Goal: Task Accomplishment & Management: Use online tool/utility

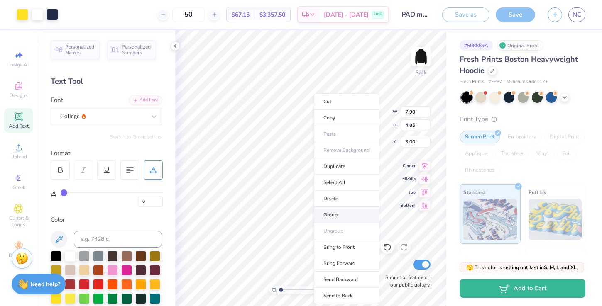
click at [338, 212] on li "Group" at bounding box center [346, 215] width 65 height 16
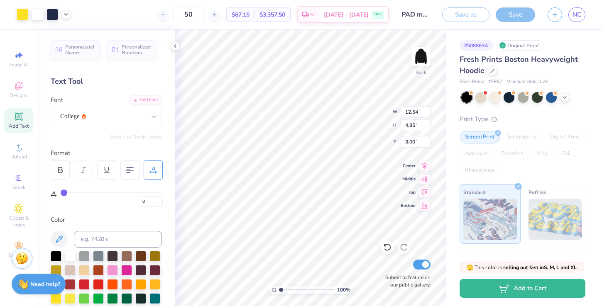
type input "12.54"
type input "3.30"
type input "3.90"
type input "4.71"
type input "3.37"
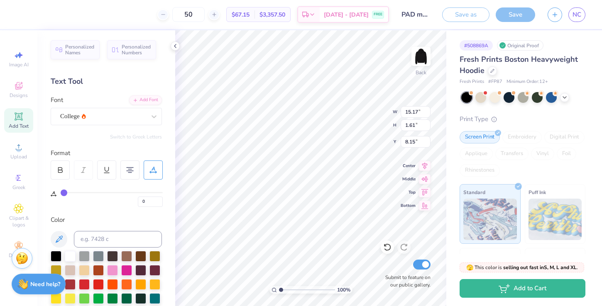
type input "8.11"
type input "3.30"
type input "15.17"
type input "1.61"
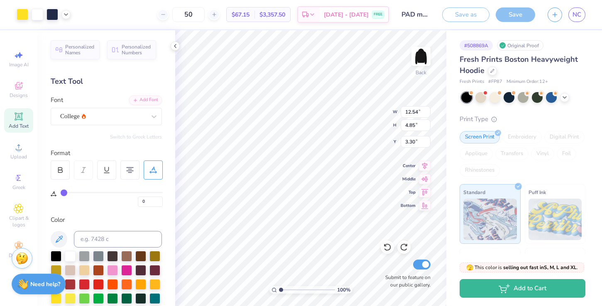
type input "8.15"
click at [130, 111] on div "College" at bounding box center [102, 116] width 87 height 13
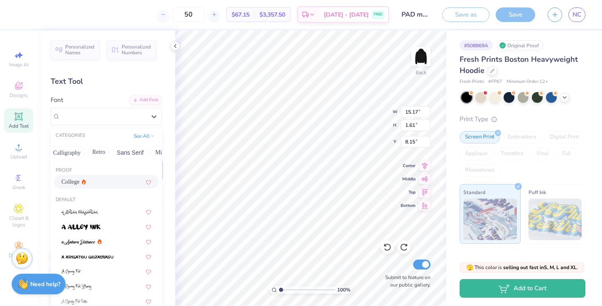
scroll to position [0, 126]
click at [82, 156] on button "Calligraphy" at bounding box center [80, 152] width 37 height 13
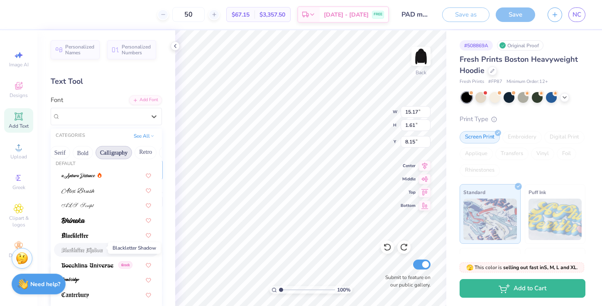
scroll to position [5, 0]
click at [88, 177] on img at bounding box center [78, 177] width 34 height 6
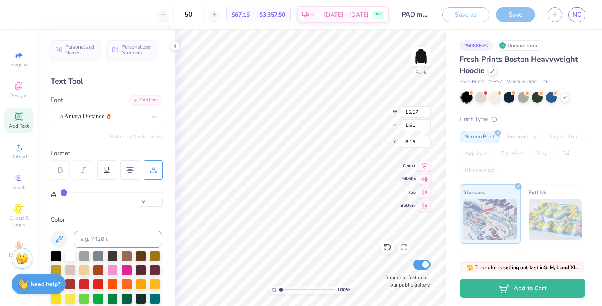
type input "10.92"
type input "2.04"
type input "7.94"
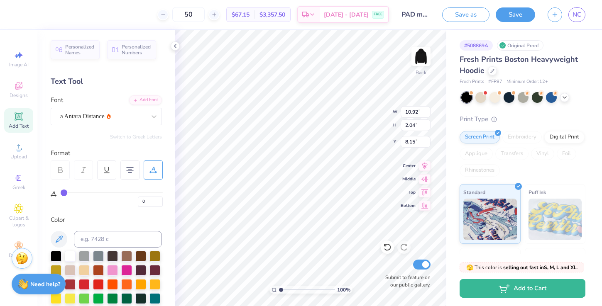
type input "8.15"
click at [111, 124] on div "College" at bounding box center [106, 116] width 111 height 17
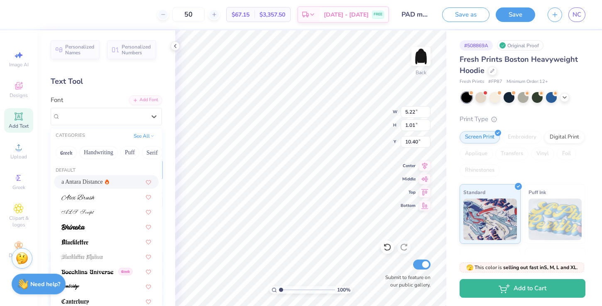
click at [107, 180] on div "a Antara Distance" at bounding box center [106, 182] width 90 height 9
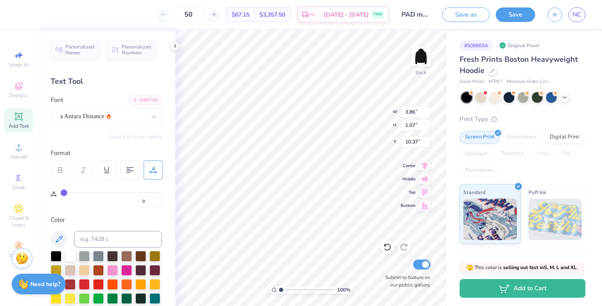
type input "3.86"
type input "1.07"
type input "10.37"
type textarea "est. 1902"
type input "8.34"
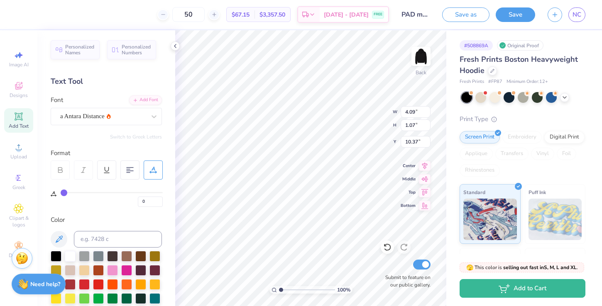
type input "10.74"
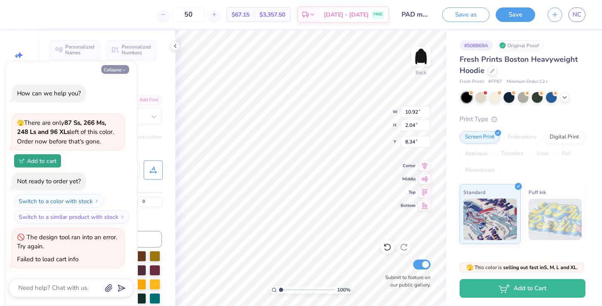
click at [116, 69] on button "Collapse" at bounding box center [115, 69] width 28 height 9
type textarea "x"
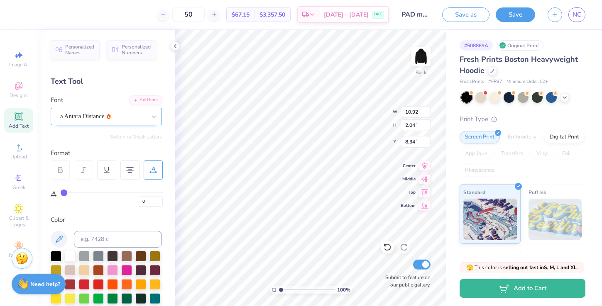
click at [114, 108] on div "a Antara Distance" at bounding box center [106, 116] width 111 height 17
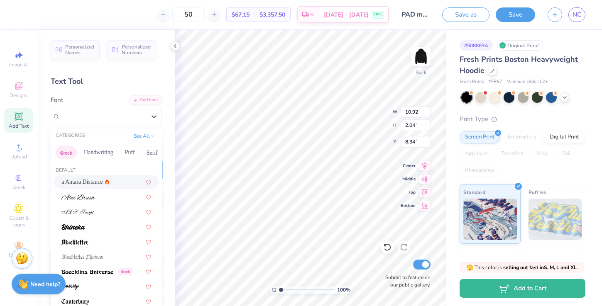
click at [72, 151] on button "Greek" at bounding box center [66, 152] width 21 height 13
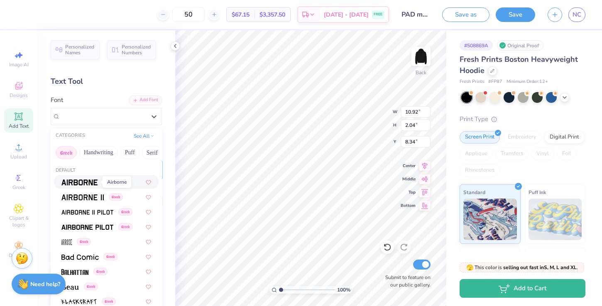
click at [89, 183] on img at bounding box center [79, 183] width 36 height 6
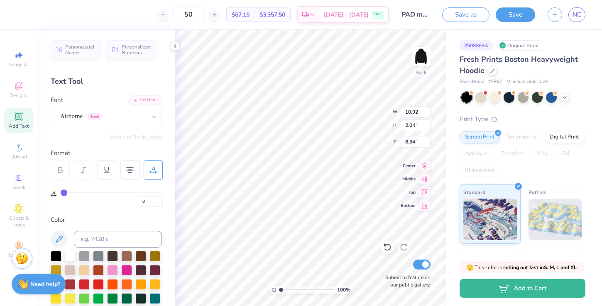
type input "17.15"
type input "1.74"
type input "8.48"
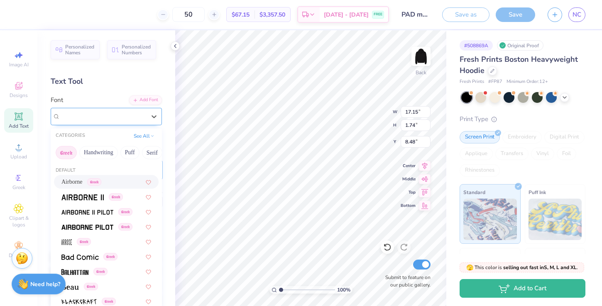
click at [84, 111] on div at bounding box center [103, 116] width 86 height 11
click at [102, 150] on button "Handwriting" at bounding box center [98, 152] width 39 height 13
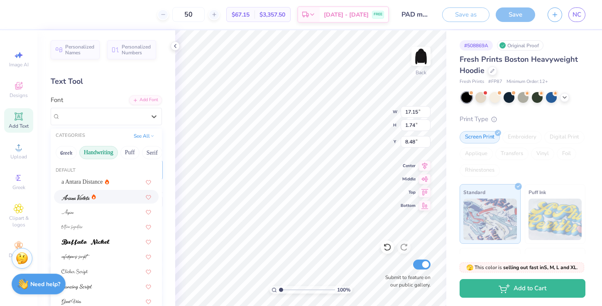
click at [101, 201] on div at bounding box center [106, 197] width 90 height 9
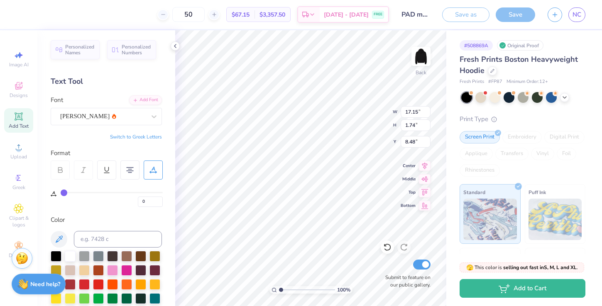
type input "9.83"
type input "1.93"
type input "8.39"
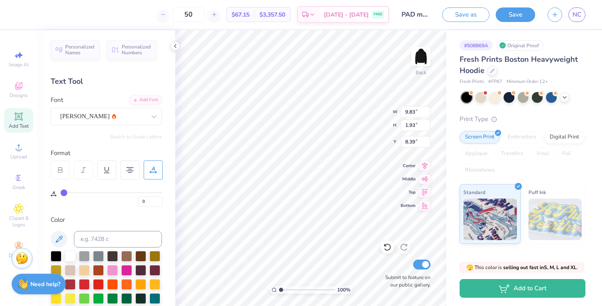
click at [104, 139] on div "Switch to Greek Letters" at bounding box center [106, 137] width 111 height 7
click at [40, 15] on div at bounding box center [38, 14] width 12 height 12
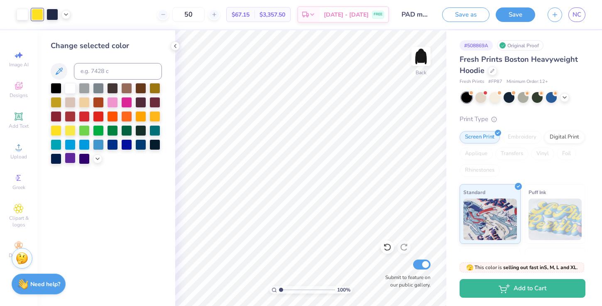
click at [71, 157] on div at bounding box center [70, 158] width 11 height 11
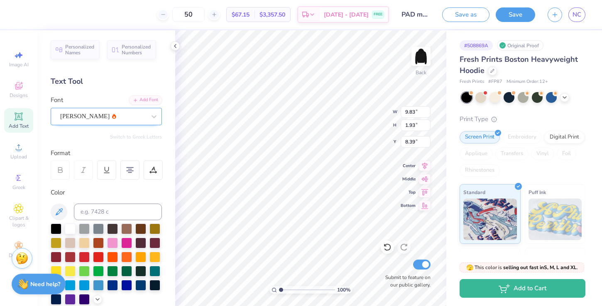
click at [119, 118] on div "[PERSON_NAME]" at bounding box center [102, 116] width 87 height 13
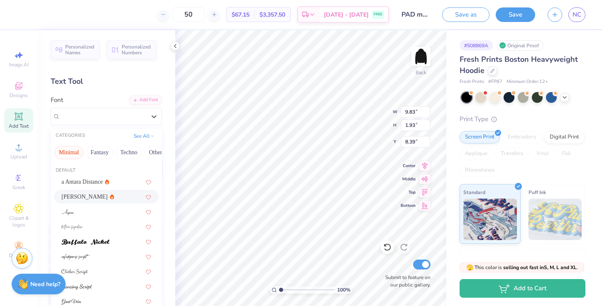
scroll to position [0, 238]
click at [66, 156] on button "Minimal" at bounding box center [66, 152] width 29 height 13
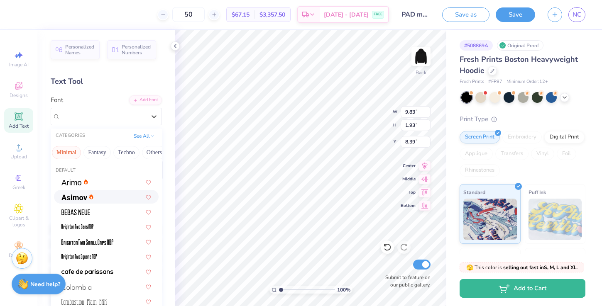
click at [109, 196] on div at bounding box center [106, 197] width 90 height 9
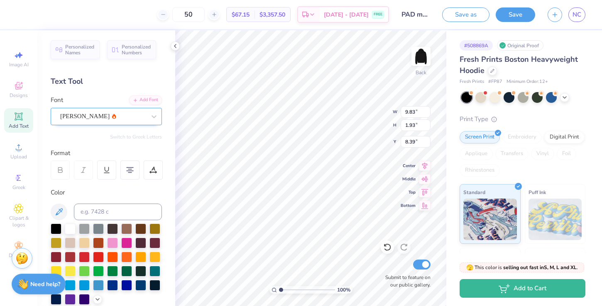
type input "14.74"
type input "2.09"
type input "8.31"
click at [122, 115] on div "[PERSON_NAME]" at bounding box center [102, 116] width 87 height 13
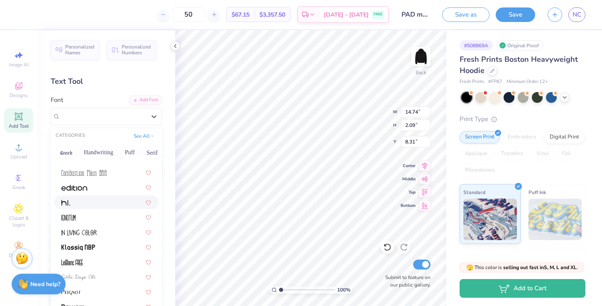
scroll to position [159, 0]
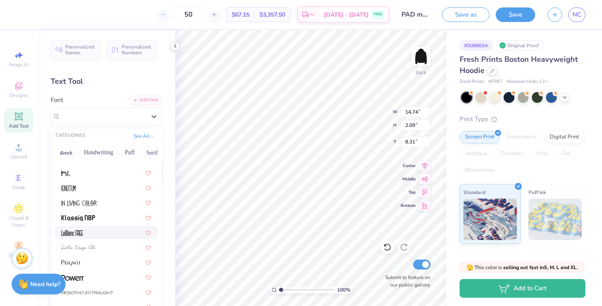
click at [96, 235] on div at bounding box center [106, 232] width 90 height 9
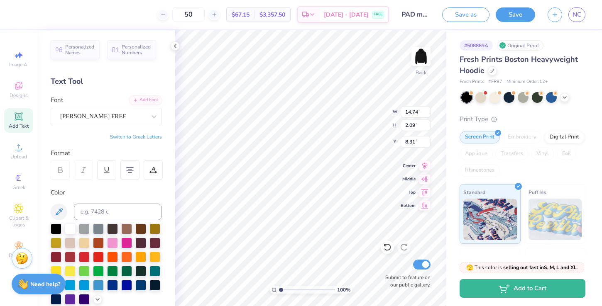
type input "6.69"
type input "1.79"
type input "8.46"
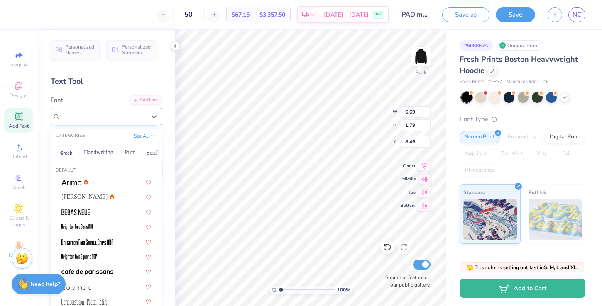
click at [111, 113] on div "[PERSON_NAME] FREE" at bounding box center [102, 116] width 87 height 13
click at [98, 153] on button "Handwriting" at bounding box center [98, 152] width 39 height 13
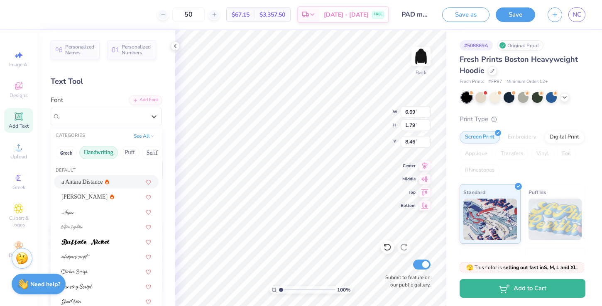
click at [99, 184] on div "a Antara Distance" at bounding box center [106, 182] width 90 height 9
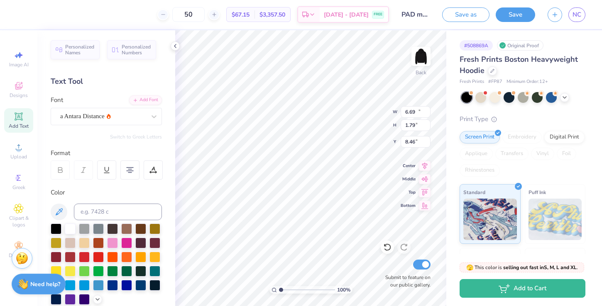
type input "10.92"
type input "2.04"
type input "8.34"
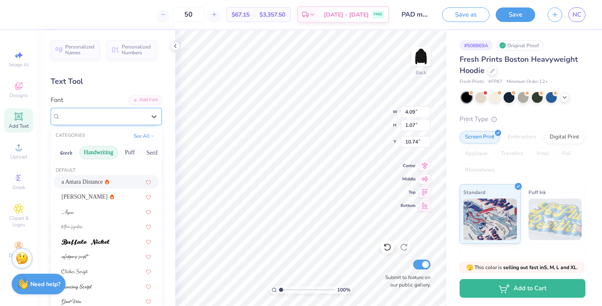
click at [116, 117] on div "a Antara Distance" at bounding box center [102, 116] width 87 height 13
click at [94, 198] on div "[PERSON_NAME]" at bounding box center [106, 197] width 90 height 9
type input "3.02"
type input "0.80"
type input "10.87"
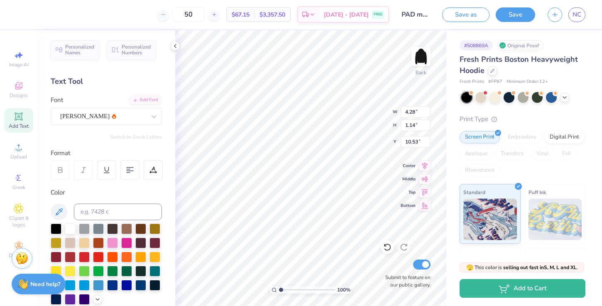
type input "4.28"
type input "1.14"
type input "10.53"
type input "3.88"
type input "1.03"
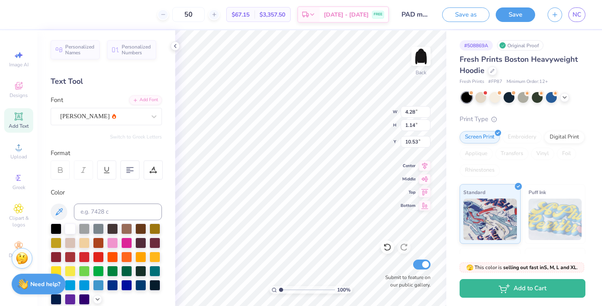
type input "10.64"
type input "10.75"
type input "8.72"
type input "8.15"
type input "10.53"
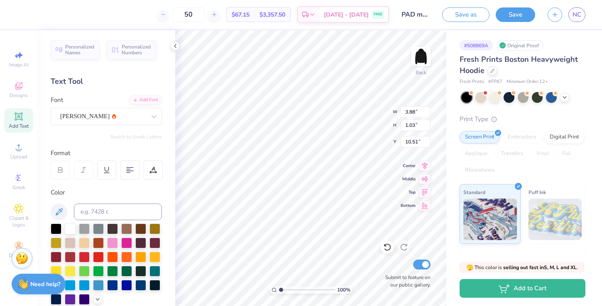
type input "10.51"
type input "10.50"
type input "8.47"
type input "10.82"
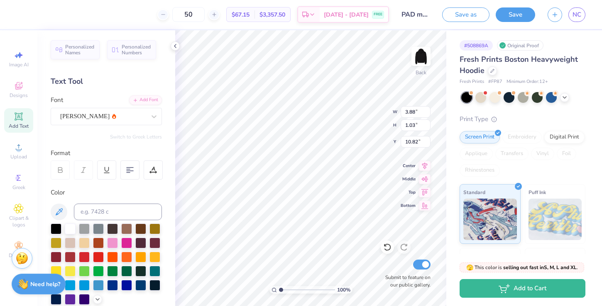
type textarea "est 1902"
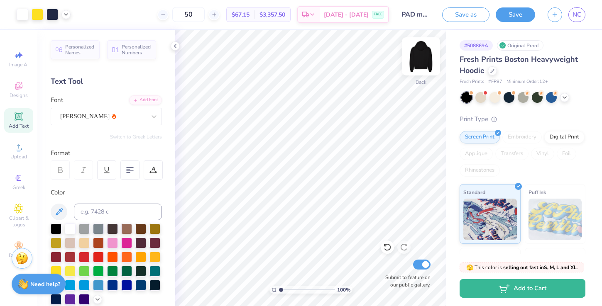
click at [425, 65] on img at bounding box center [421, 56] width 33 height 33
click at [425, 64] on img at bounding box center [421, 56] width 33 height 33
type input "3.62"
type input "8.78"
type input "11.15"
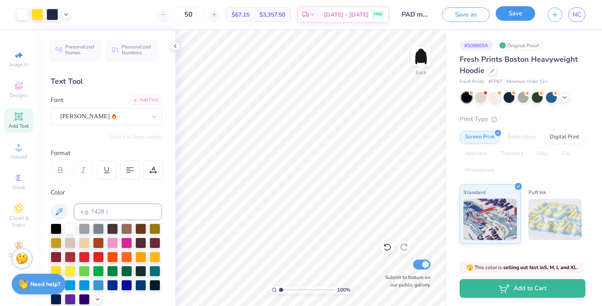
click at [519, 15] on button "Save" at bounding box center [515, 13] width 39 height 15
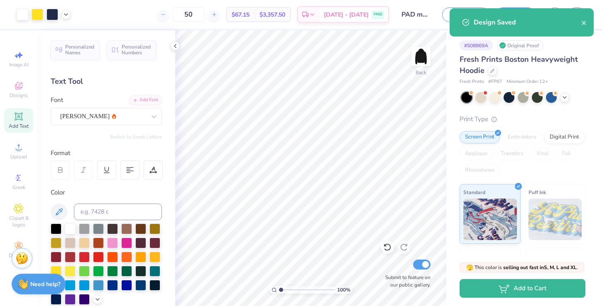
click at [587, 25] on div "Design Saved" at bounding box center [522, 22] width 144 height 28
click at [585, 24] on icon "close" at bounding box center [584, 23] width 4 height 4
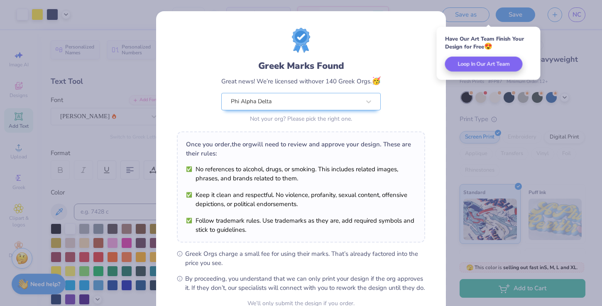
scroll to position [82, 0]
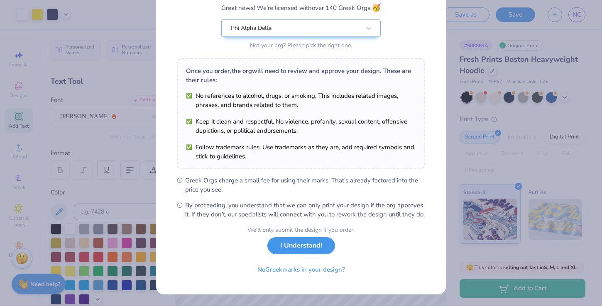
click at [295, 251] on button "I Understand!" at bounding box center [301, 246] width 68 height 17
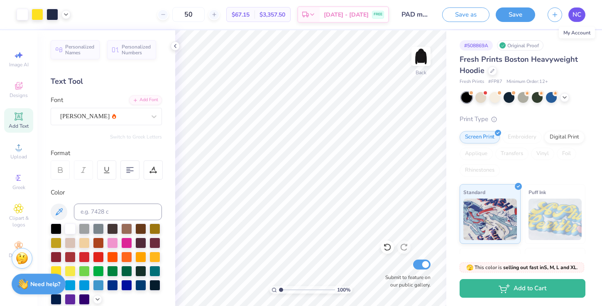
click at [576, 20] on link "NC" at bounding box center [577, 14] width 17 height 15
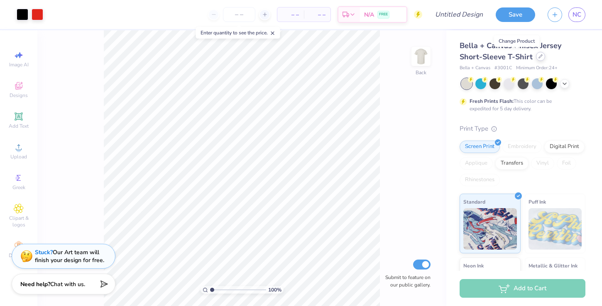
click at [536, 54] on div at bounding box center [540, 56] width 9 height 9
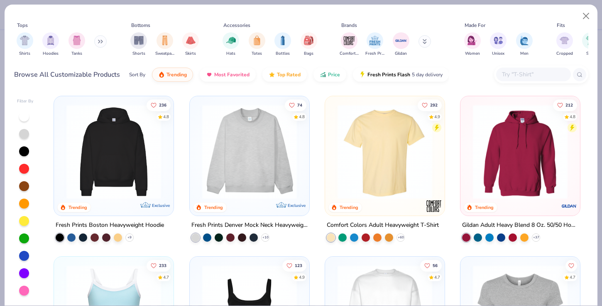
click at [142, 161] on img at bounding box center [113, 152] width 103 height 95
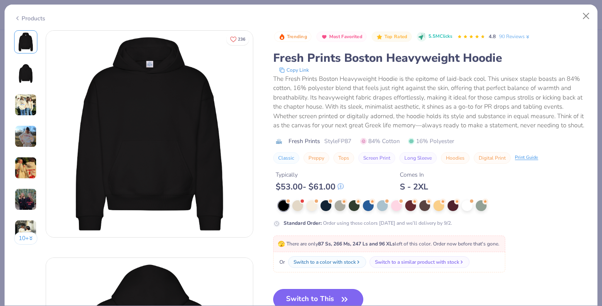
click at [317, 295] on button "Switch to This" at bounding box center [318, 299] width 90 height 21
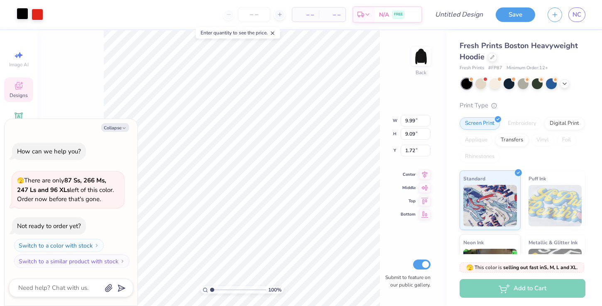
click at [21, 18] on div at bounding box center [23, 14] width 12 height 12
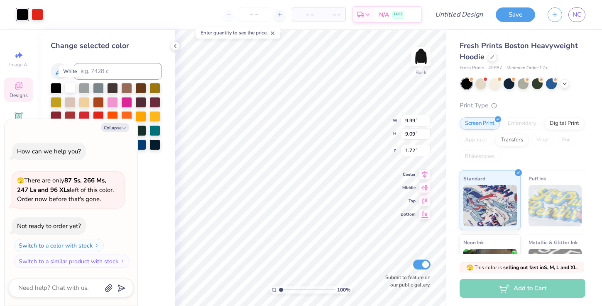
click at [67, 85] on div at bounding box center [70, 87] width 11 height 11
click at [35, 13] on div at bounding box center [38, 14] width 12 height 12
click at [119, 126] on button "Collapse" at bounding box center [115, 127] width 28 height 9
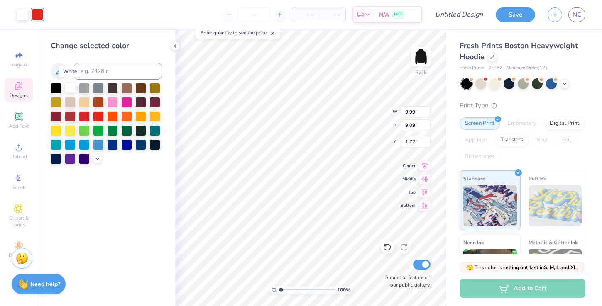
click at [73, 88] on div at bounding box center [70, 87] width 11 height 11
click at [71, 157] on div at bounding box center [70, 158] width 11 height 11
click at [88, 204] on div "Change selected color" at bounding box center [106, 168] width 138 height 276
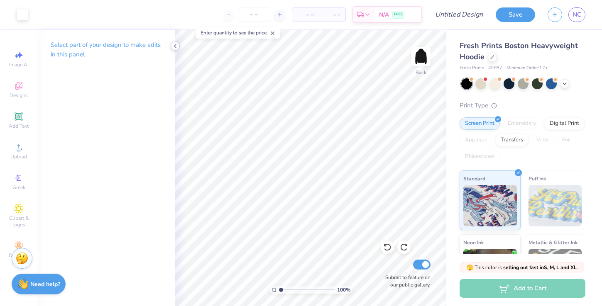
click at [177, 43] on icon at bounding box center [175, 46] width 7 height 7
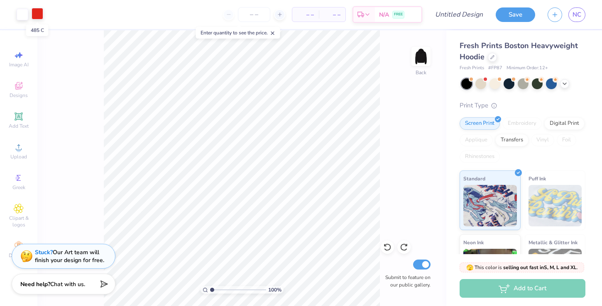
click at [38, 19] on div at bounding box center [38, 14] width 12 height 12
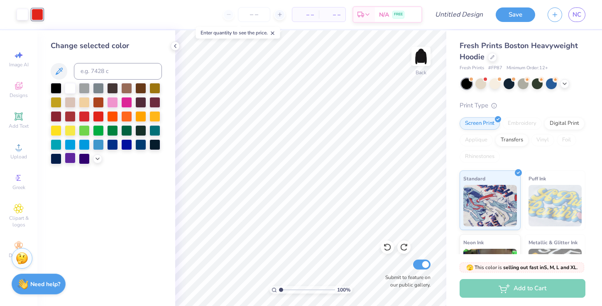
click at [71, 163] on div at bounding box center [70, 158] width 11 height 11
click at [172, 46] on icon at bounding box center [175, 46] width 7 height 7
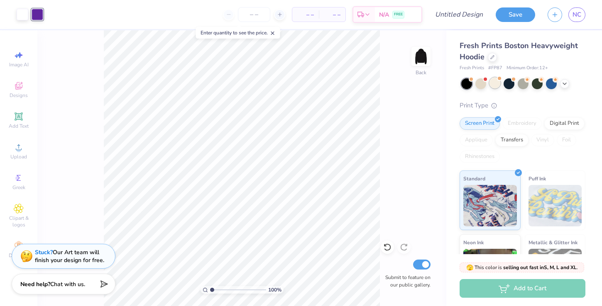
click at [493, 87] on div at bounding box center [495, 83] width 11 height 11
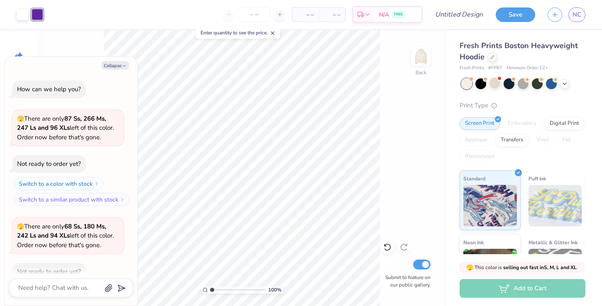
scroll to position [46, 0]
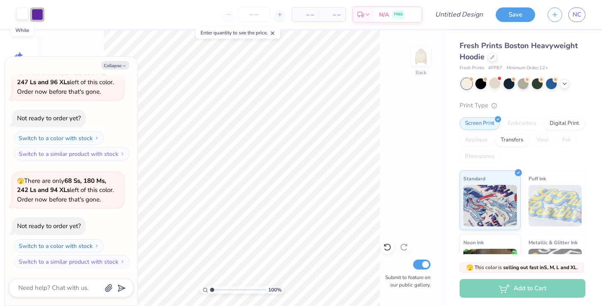
click at [21, 13] on div at bounding box center [23, 14] width 12 height 12
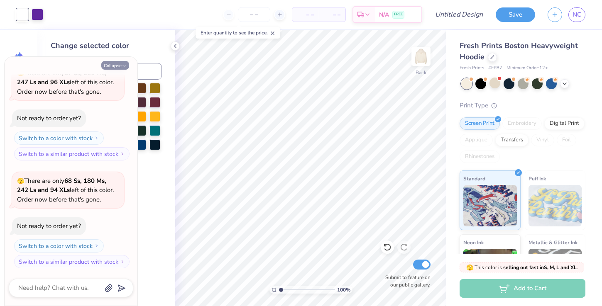
click at [126, 61] on button "Collapse" at bounding box center [115, 65] width 28 height 9
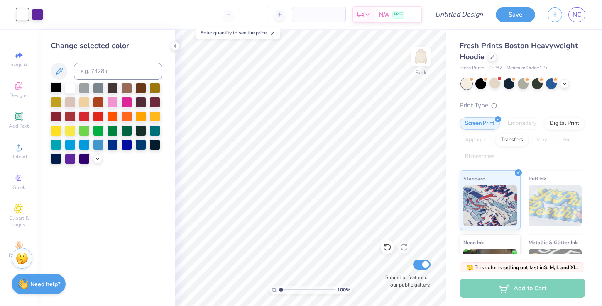
click at [59, 88] on div at bounding box center [56, 87] width 11 height 11
click at [172, 43] on icon at bounding box center [175, 46] width 7 height 7
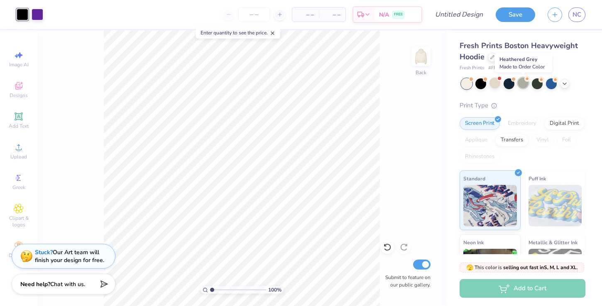
click at [520, 83] on div at bounding box center [523, 83] width 11 height 11
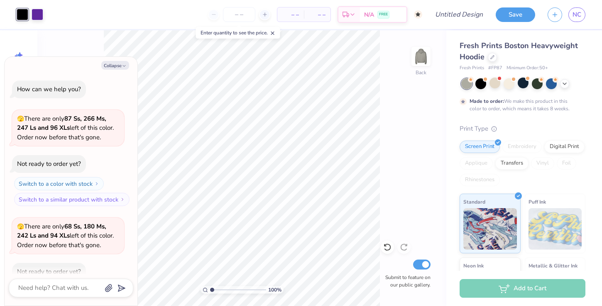
scroll to position [115, 0]
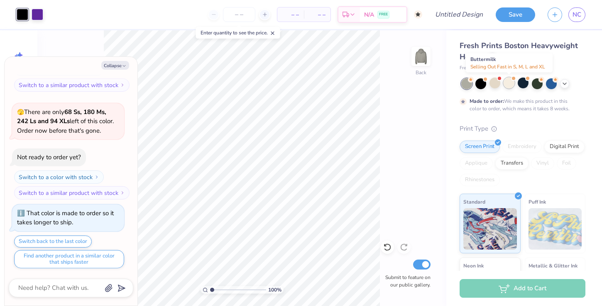
click at [509, 84] on div at bounding box center [509, 83] width 11 height 11
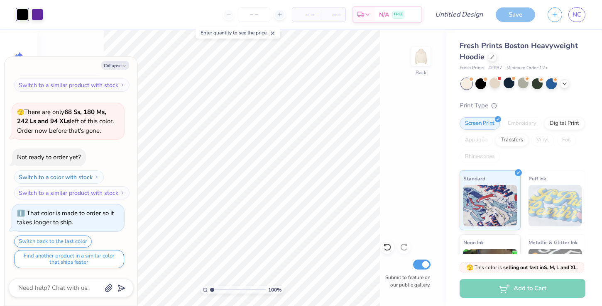
scroll to position [264, 0]
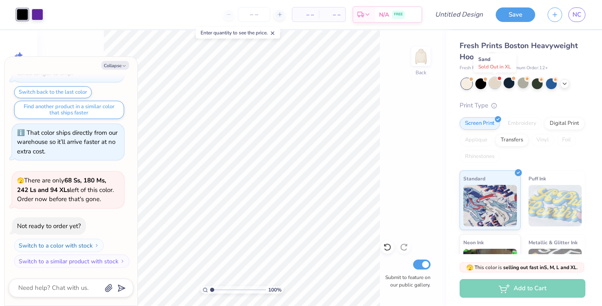
click at [496, 85] on div at bounding box center [495, 83] width 11 height 11
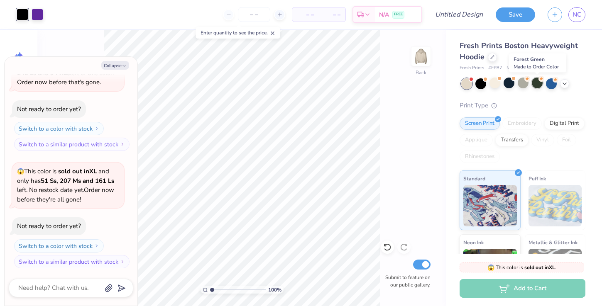
click at [536, 82] on div at bounding box center [537, 83] width 11 height 11
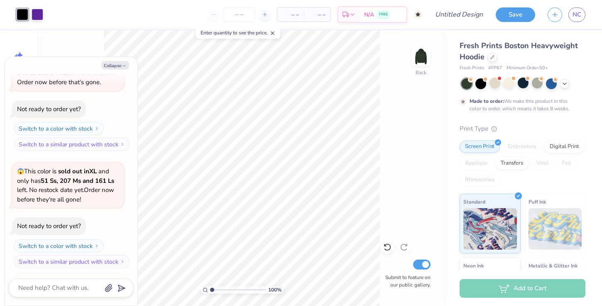
scroll to position [450, 0]
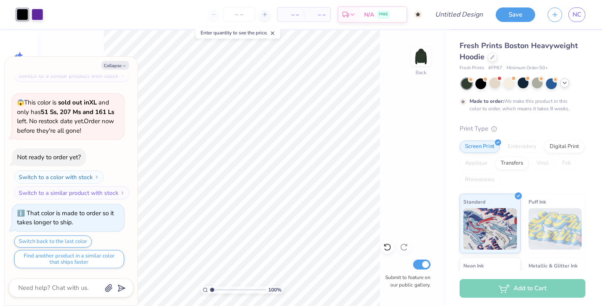
click at [564, 84] on icon at bounding box center [564, 83] width 7 height 7
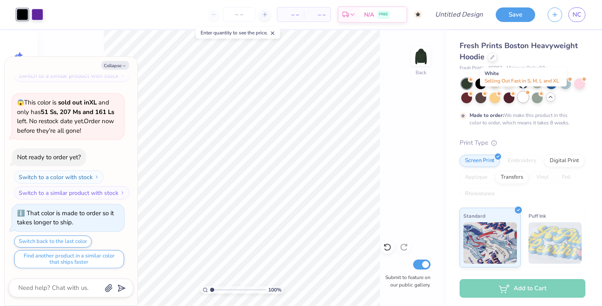
click at [522, 98] on div at bounding box center [523, 97] width 11 height 11
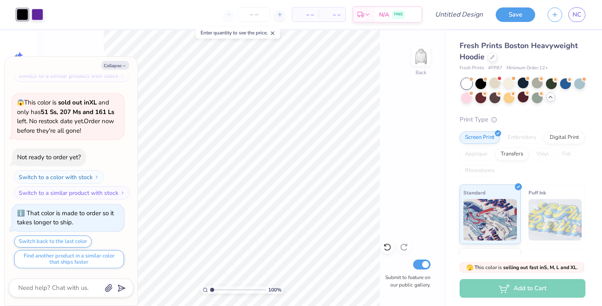
scroll to position [600, 0]
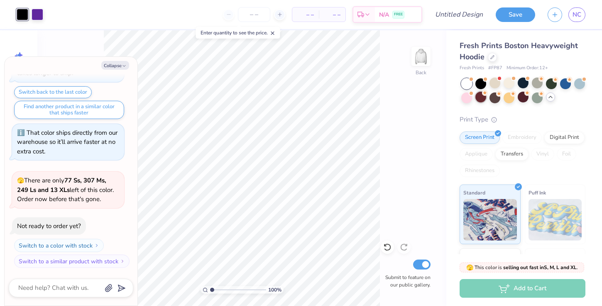
click at [484, 100] on div at bounding box center [481, 97] width 11 height 11
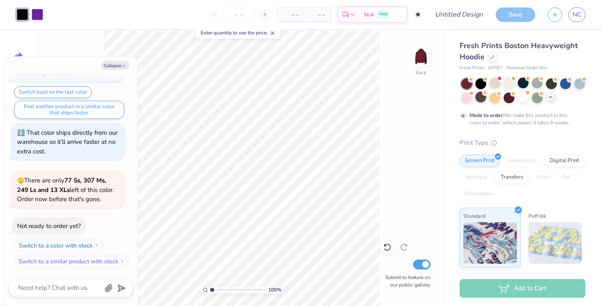
scroll to position [669, 0]
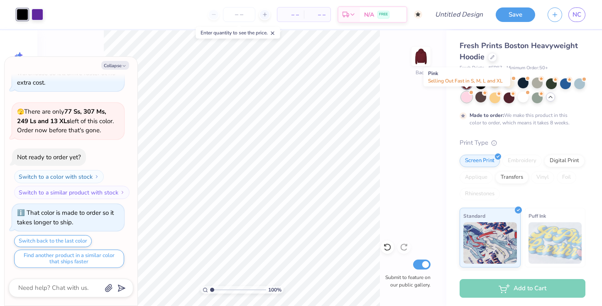
click at [466, 98] on div at bounding box center [466, 97] width 11 height 11
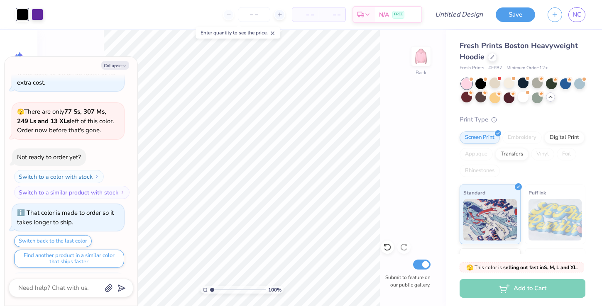
scroll to position [818, 0]
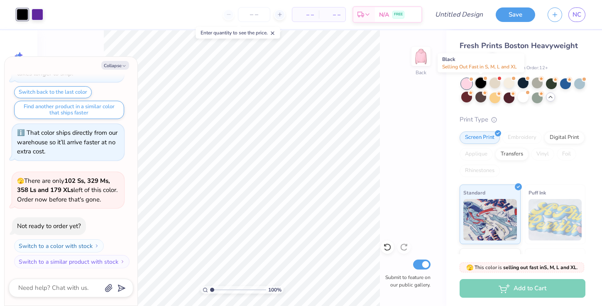
click at [479, 84] on div at bounding box center [481, 83] width 11 height 11
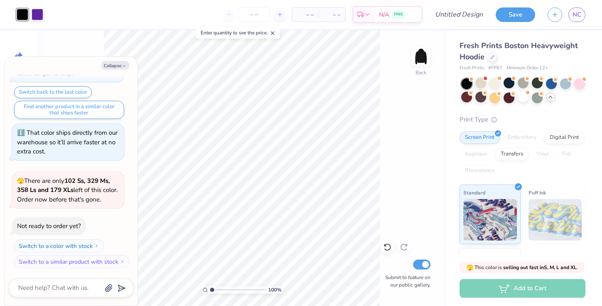
scroll to position [926, 0]
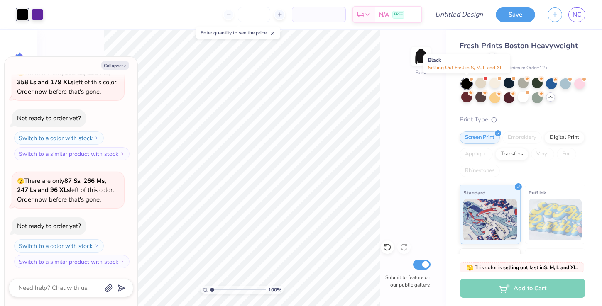
click at [465, 83] on div at bounding box center [466, 83] width 11 height 11
click at [494, 85] on div at bounding box center [495, 83] width 11 height 11
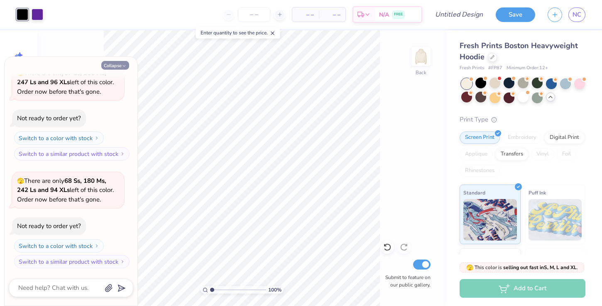
click at [119, 69] on button "Collapse" at bounding box center [115, 65] width 28 height 9
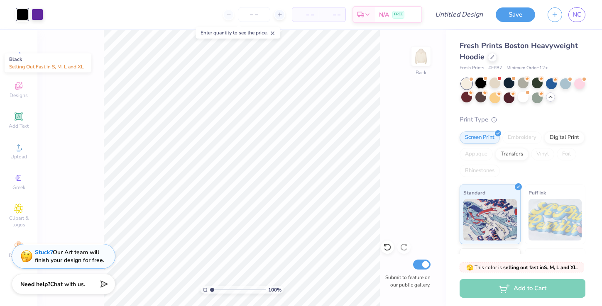
click at [482, 83] on div at bounding box center [481, 83] width 11 height 11
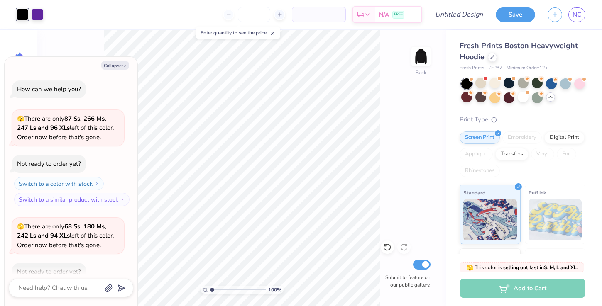
scroll to position [1250, 0]
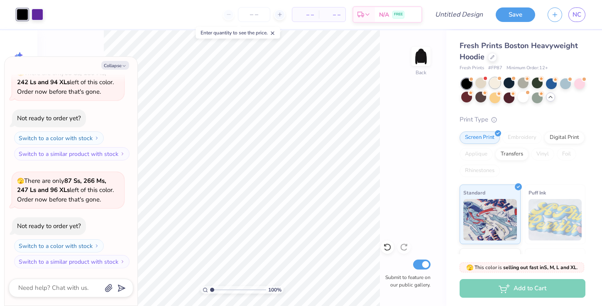
click at [495, 85] on div at bounding box center [495, 83] width 11 height 11
click at [483, 85] on div at bounding box center [481, 83] width 11 height 11
click at [126, 63] on button "Collapse" at bounding box center [115, 65] width 28 height 9
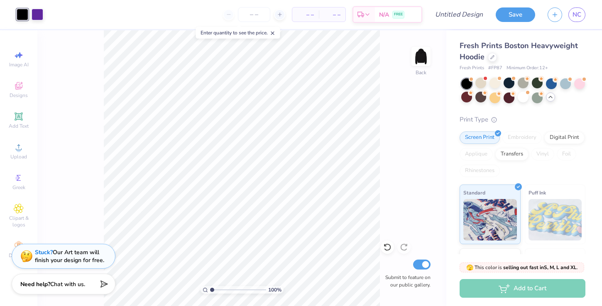
click at [23, 14] on div at bounding box center [23, 15] width 12 height 12
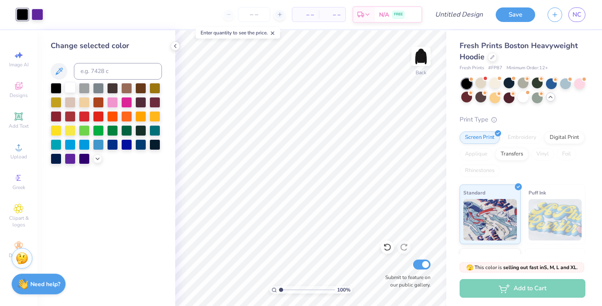
click at [74, 87] on div at bounding box center [70, 87] width 11 height 11
click at [59, 130] on div at bounding box center [56, 130] width 11 height 11
click at [66, 131] on div at bounding box center [70, 130] width 11 height 11
click at [72, 86] on div at bounding box center [70, 87] width 11 height 11
click at [495, 85] on div at bounding box center [495, 83] width 11 height 11
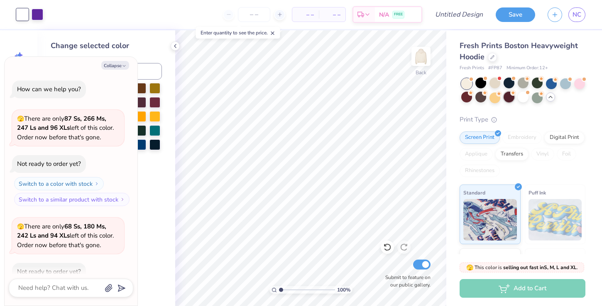
scroll to position [1574, 0]
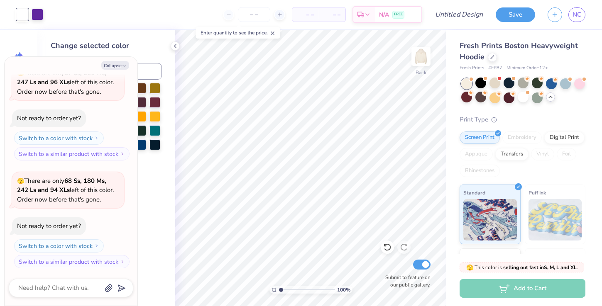
click at [23, 13] on div at bounding box center [23, 15] width 12 height 12
click at [117, 70] on div "Collapse How can we help you? 🫣 There are only 87 Ss, 266 Ms, 247 Ls and 96 XLs…" at bounding box center [71, 181] width 133 height 249
click at [117, 66] on button "Collapse" at bounding box center [115, 65] width 28 height 9
type textarea "x"
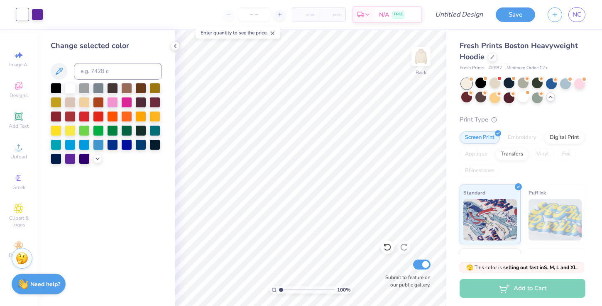
click at [23, 17] on div at bounding box center [23, 15] width 12 height 12
click at [56, 92] on div at bounding box center [56, 87] width 11 height 11
click at [118, 247] on div "Change selected color" at bounding box center [106, 168] width 138 height 276
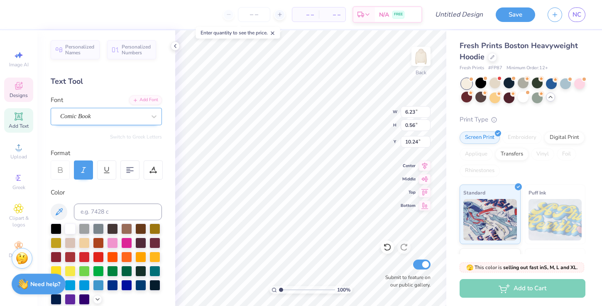
click at [101, 119] on div "Comic Book" at bounding box center [102, 116] width 87 height 13
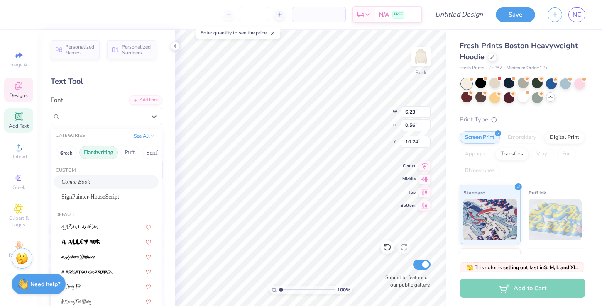
click at [99, 156] on button "Handwriting" at bounding box center [98, 152] width 39 height 13
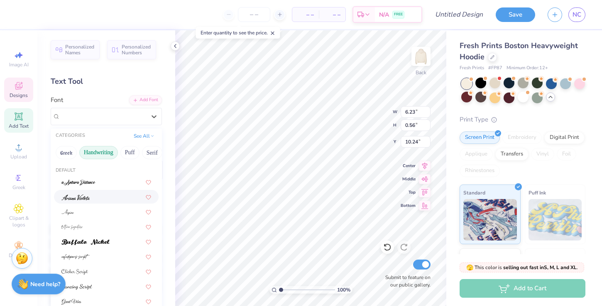
click at [90, 198] on div at bounding box center [106, 197] width 90 height 9
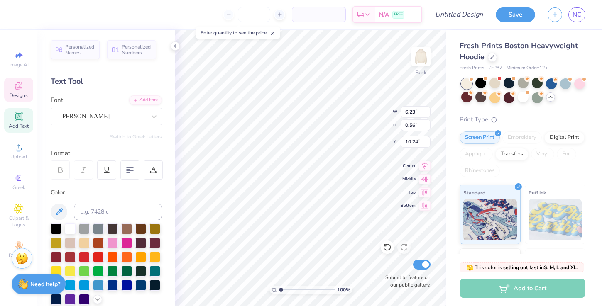
type input "3.05"
type input "0.47"
type input "10.37"
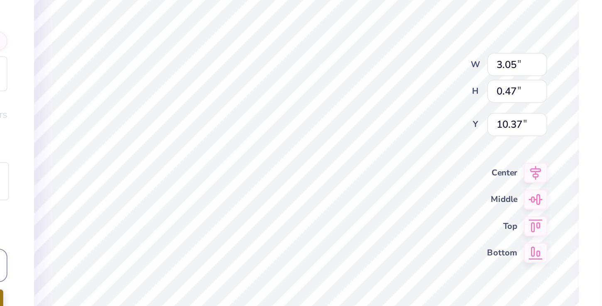
type input "5.54"
type input "0.85"
type input "10.33"
type textarea "est 1902"
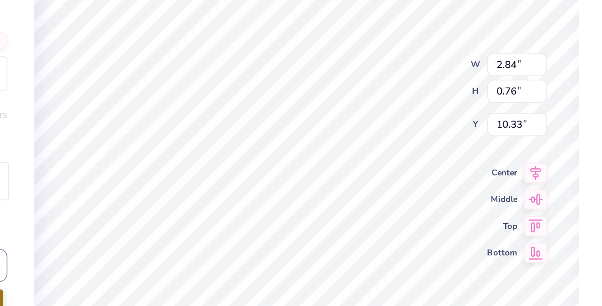
type input "4.49"
type input "1.20"
type input "10.33"
type input "3.89"
type input "1.04"
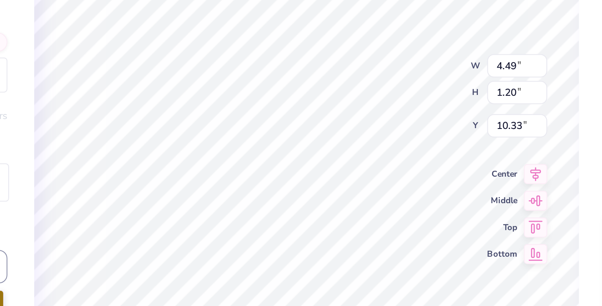
type input "10.49"
type input "10.33"
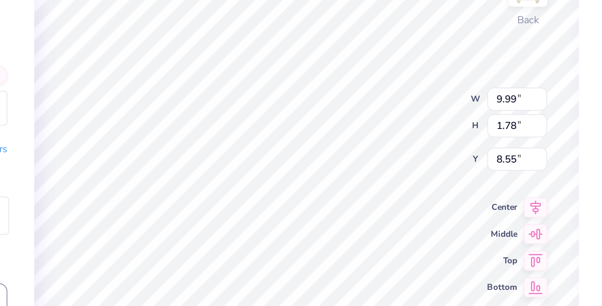
type input "8.42"
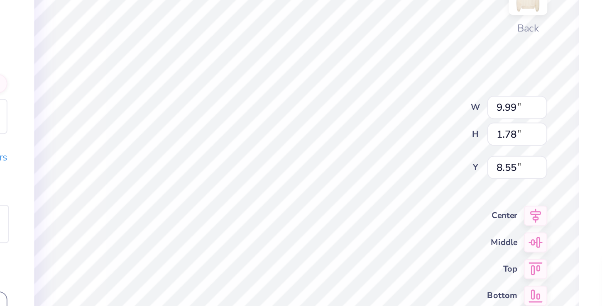
type input "8.55"
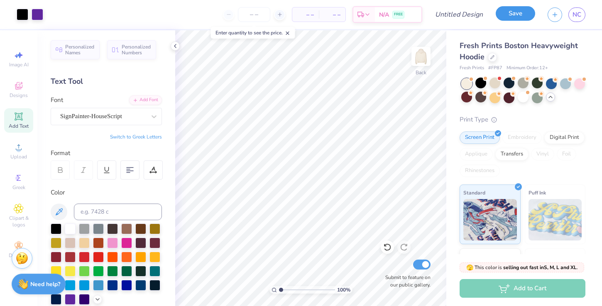
click at [503, 16] on button "Save" at bounding box center [515, 13] width 39 height 15
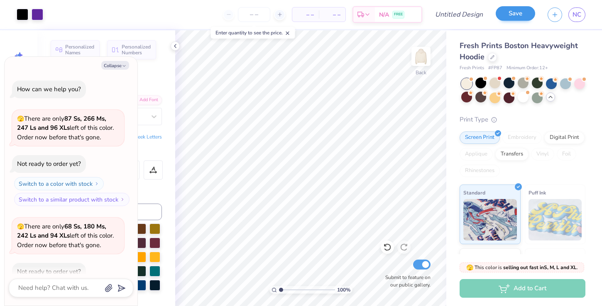
scroll to position [1596, 0]
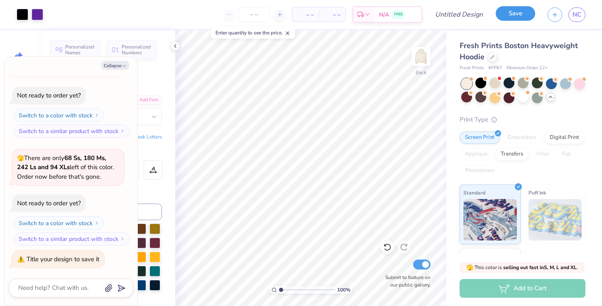
click at [516, 15] on button "Save" at bounding box center [515, 13] width 39 height 15
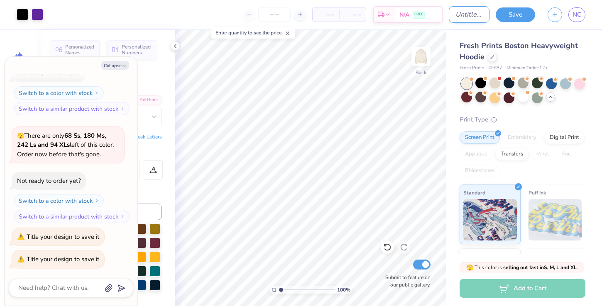
type textarea "x"
click at [470, 15] on input "Design Title" at bounding box center [469, 14] width 41 height 17
type input "P"
type textarea "x"
type input "PA"
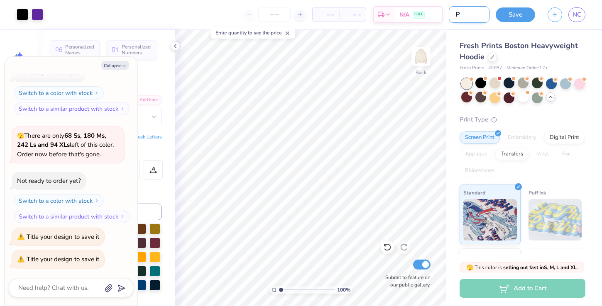
type textarea "x"
type input "PAD"
type textarea "x"
type input "PAD"
type textarea "x"
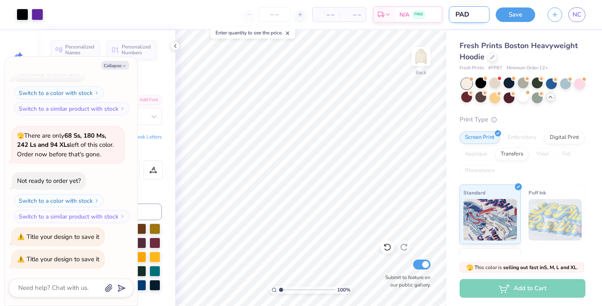
type input "PAD M"
type textarea "x"
type input "PAD ME"
type textarea "x"
type input "PAD MER"
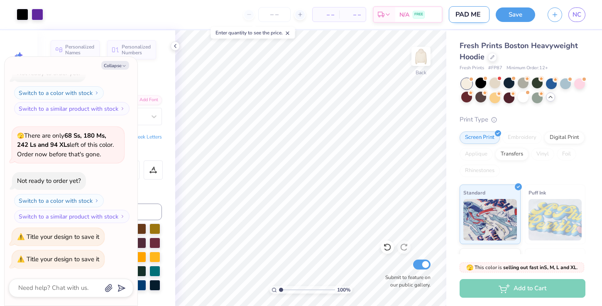
type textarea "x"
type input "PAD MERc"
type textarea "x"
type input "PAD MERch"
type textarea "x"
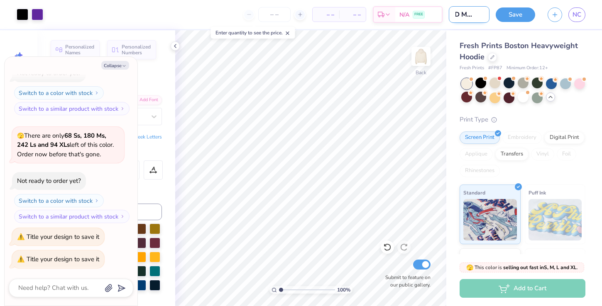
type input "PAD MERch"
type textarea "x"
type input "PAD MERch $"
type textarea "x"
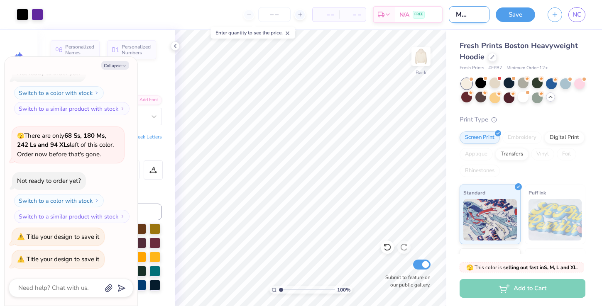
type input "PAD MERch"
type textarea "x"
type input "PAD MERch #"
type textarea "x"
type input "PAD MERch #1"
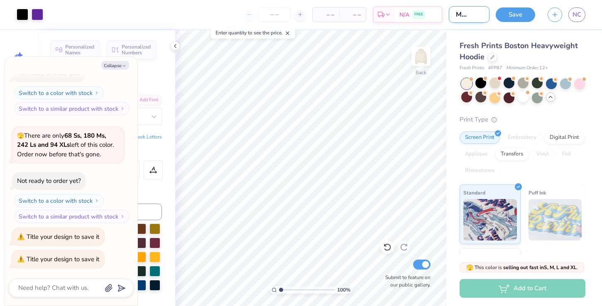
type textarea "x"
type input "PAD MERch #"
type textarea "x"
type input "PAD MERch #2"
type textarea "x"
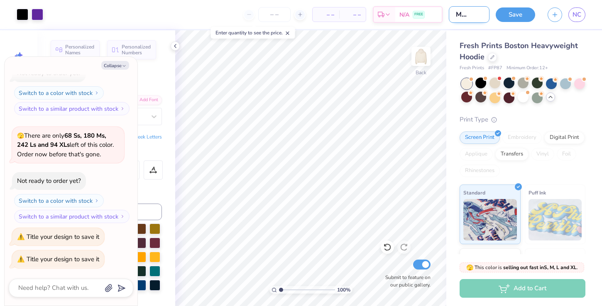
scroll to position [0, 19]
type input "PAD MERch #2"
click at [516, 18] on button "Save" at bounding box center [515, 13] width 39 height 15
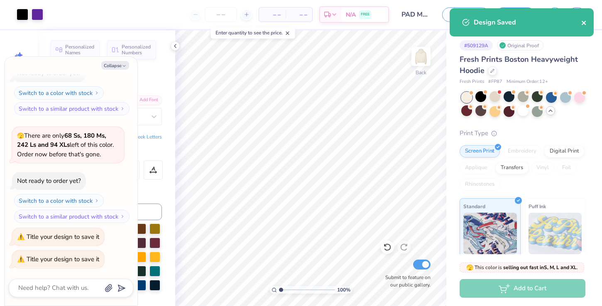
click at [586, 25] on icon "close" at bounding box center [584, 23] width 6 height 7
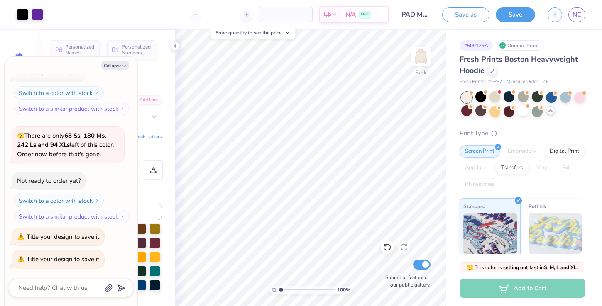
click at [581, 14] on div "Art colors – – Per Item – – Total Est. Delivery N/A FREE Design Title PAD MERch…" at bounding box center [301, 153] width 602 height 306
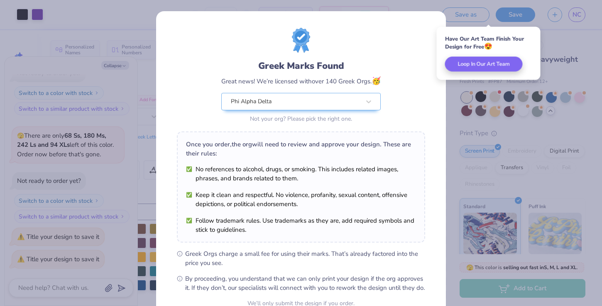
scroll to position [82, 0]
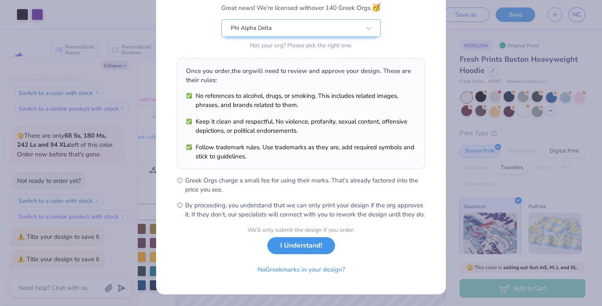
click at [289, 248] on button "I Understand!" at bounding box center [301, 246] width 68 height 17
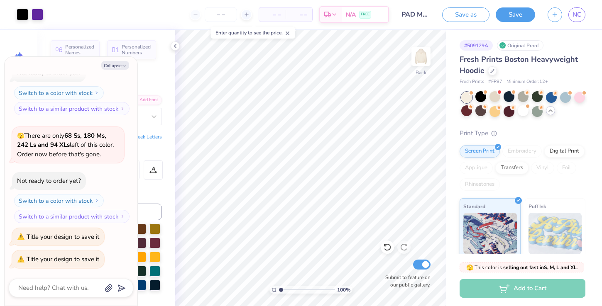
scroll to position [0, 0]
type textarea "x"
click at [583, 19] on link "NC" at bounding box center [577, 14] width 17 height 15
